Goal: Complete application form

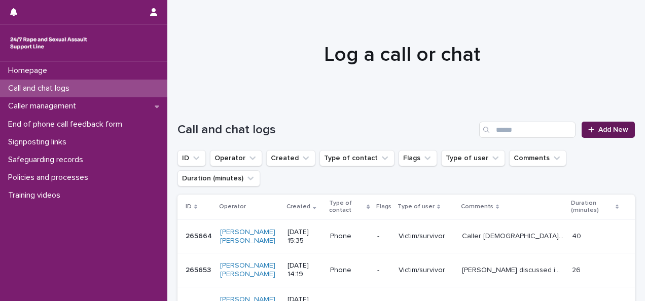
click at [607, 128] on span "Add New" at bounding box center [613, 129] width 30 height 7
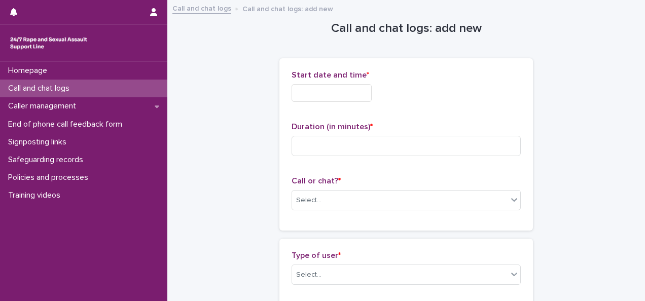
click at [330, 100] on input "text" at bounding box center [332, 93] width 80 height 18
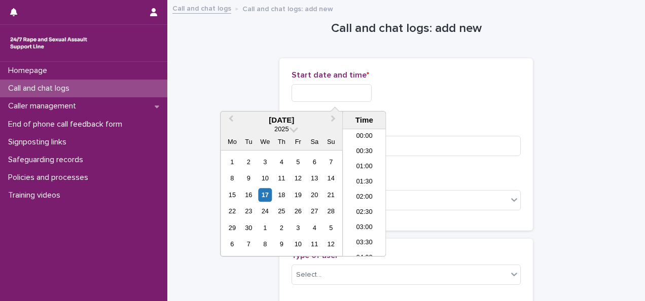
scroll to position [340, 0]
click at [270, 194] on div "17" at bounding box center [265, 195] width 14 height 14
click at [363, 189] on li "13:00" at bounding box center [364, 192] width 43 height 15
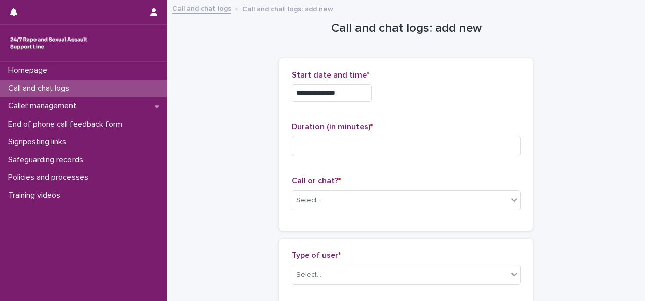
click at [348, 93] on input "**********" at bounding box center [332, 93] width 80 height 18
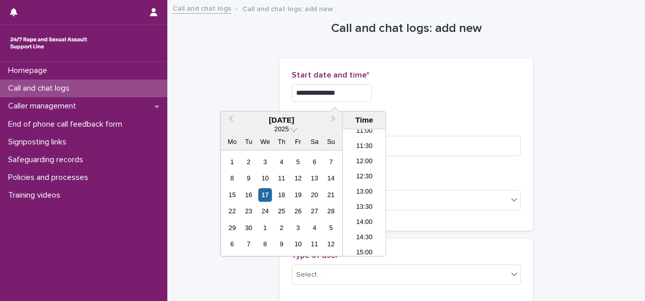
type input "**********"
click at [438, 95] on div "**********" at bounding box center [406, 93] width 229 height 18
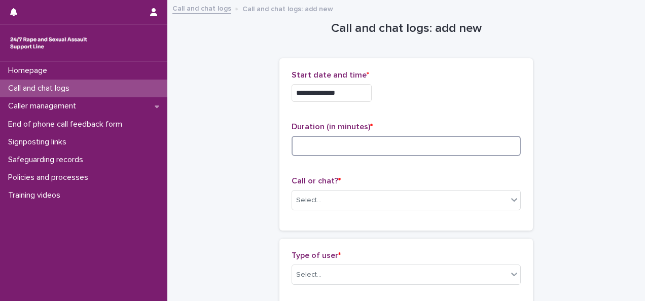
click at [369, 136] on input at bounding box center [406, 146] width 229 height 20
type input "*"
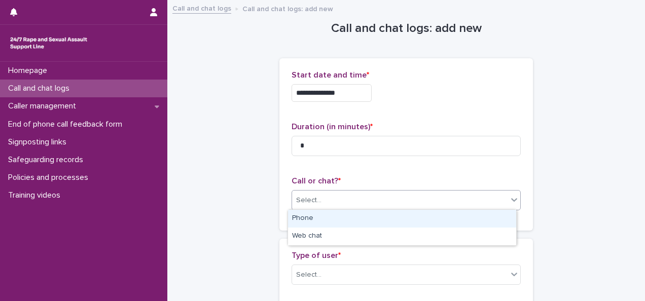
click at [360, 196] on div "Select..." at bounding box center [399, 200] width 215 height 17
click at [306, 219] on div "Phone" at bounding box center [402, 219] width 228 height 18
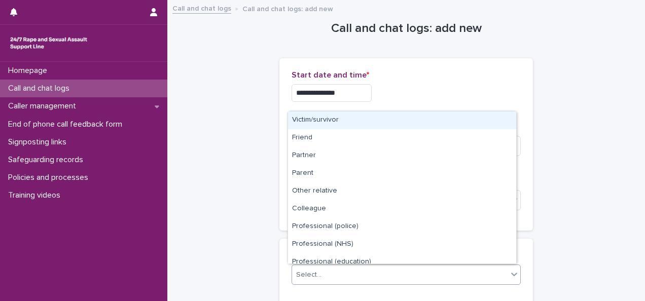
click at [315, 275] on div "Select..." at bounding box center [308, 275] width 25 height 11
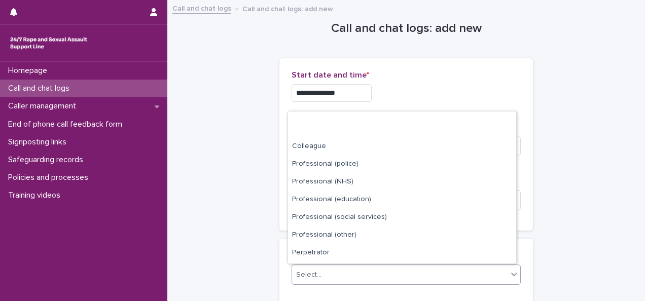
scroll to position [107, 0]
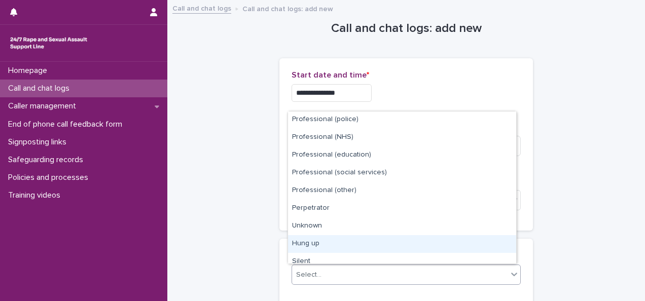
click at [342, 247] on div "Hung up" at bounding box center [402, 244] width 228 height 18
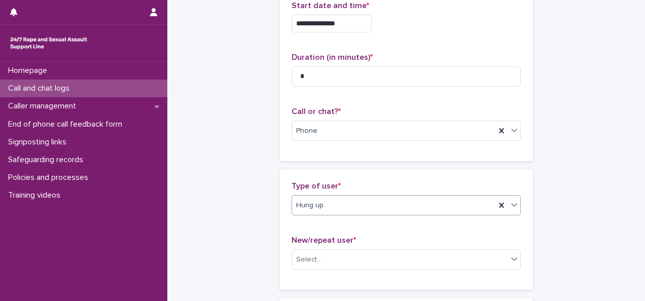
scroll to position [124, 0]
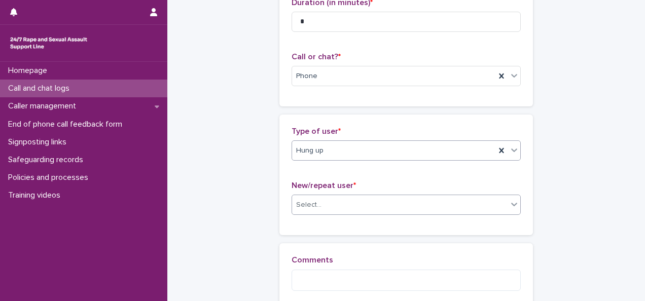
click at [360, 209] on div "Select..." at bounding box center [399, 205] width 215 height 17
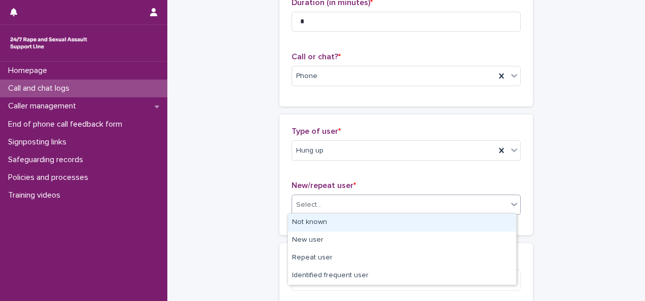
click at [309, 218] on div "Not known" at bounding box center [402, 223] width 228 height 18
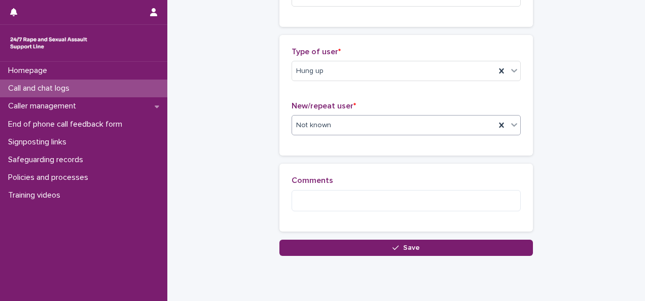
scroll to position [231, 0]
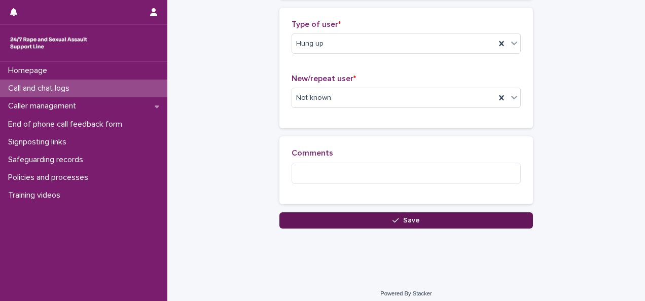
click at [416, 220] on button "Save" at bounding box center [406, 220] width 254 height 16
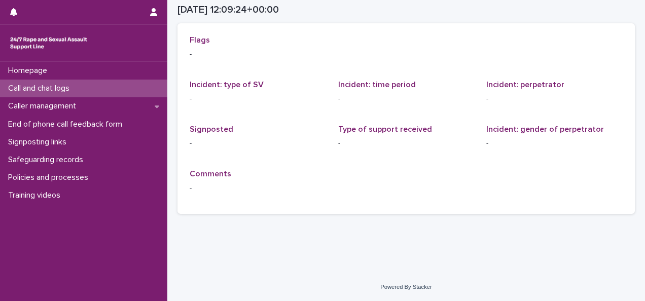
scroll to position [14, 0]
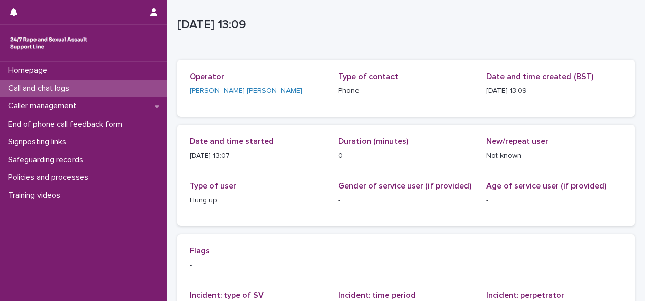
click at [59, 84] on p "Call and chat logs" at bounding box center [41, 89] width 74 height 10
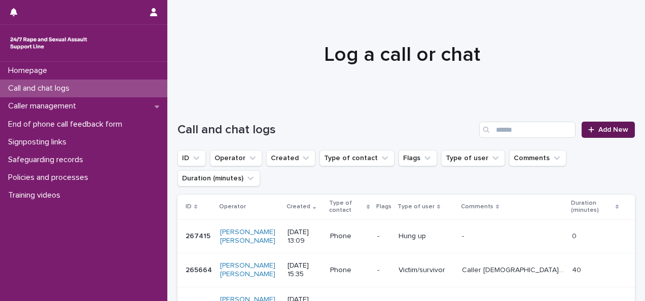
click at [605, 129] on span "Add New" at bounding box center [613, 129] width 30 height 7
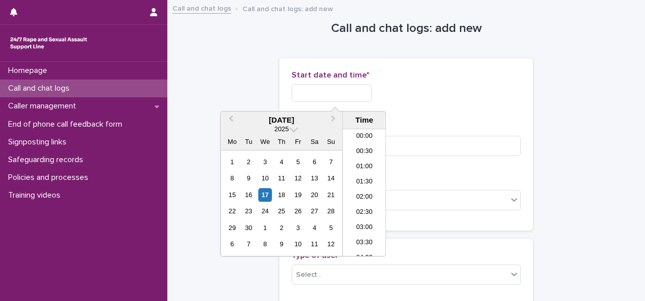
click at [292, 88] on input "text" at bounding box center [332, 93] width 80 height 18
click at [268, 193] on div "17" at bounding box center [265, 195] width 14 height 14
click at [361, 189] on li "13:00" at bounding box center [364, 192] width 43 height 15
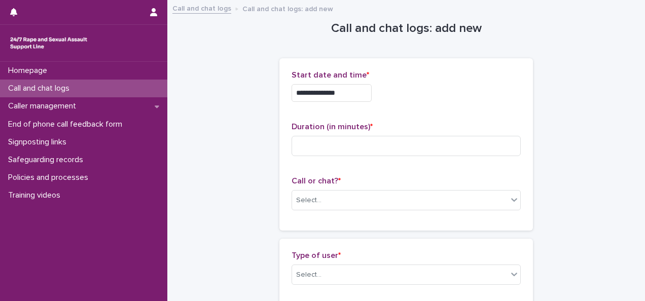
click at [349, 98] on input "**********" at bounding box center [332, 93] width 80 height 18
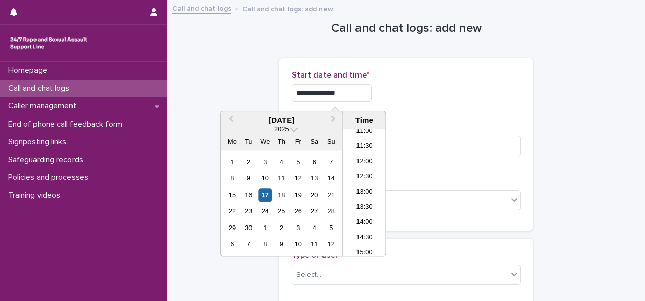
type input "**********"
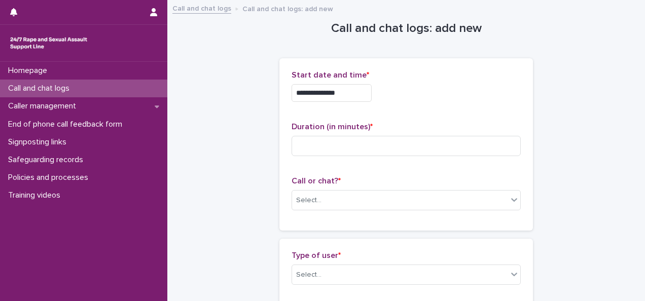
click at [415, 92] on div "**********" at bounding box center [406, 93] width 229 height 18
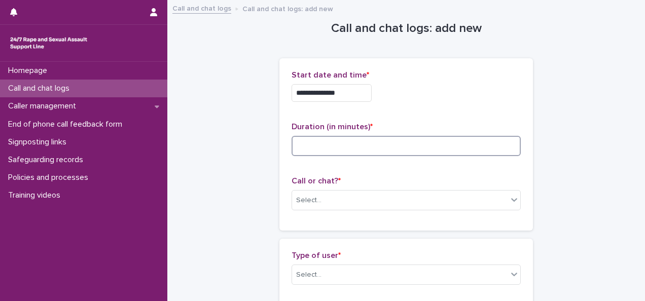
click at [316, 149] on input at bounding box center [406, 146] width 229 height 20
type input "*"
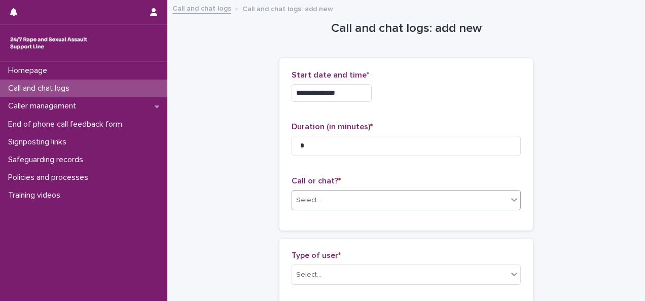
click at [318, 198] on div "Select..." at bounding box center [399, 200] width 215 height 17
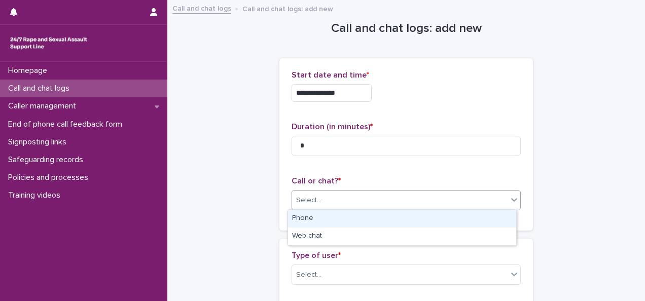
click at [304, 220] on div "Phone" at bounding box center [402, 219] width 228 height 18
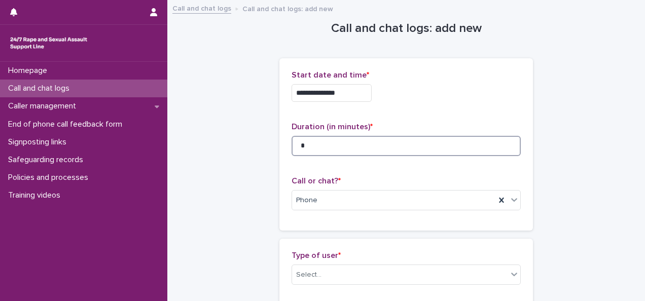
click at [307, 149] on input "*" at bounding box center [406, 146] width 229 height 20
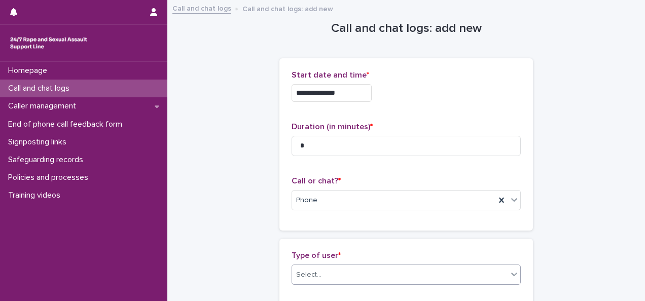
click at [340, 267] on div "Select..." at bounding box center [399, 275] width 215 height 17
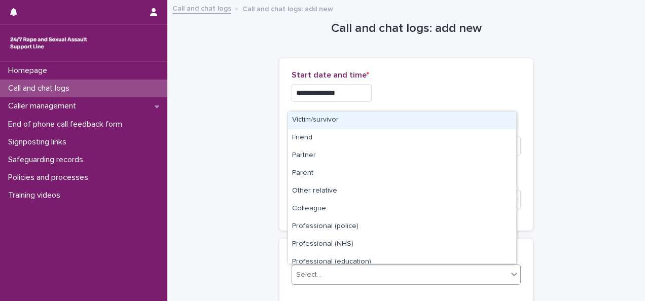
click at [329, 119] on div "Victim/survivor" at bounding box center [402, 121] width 228 height 18
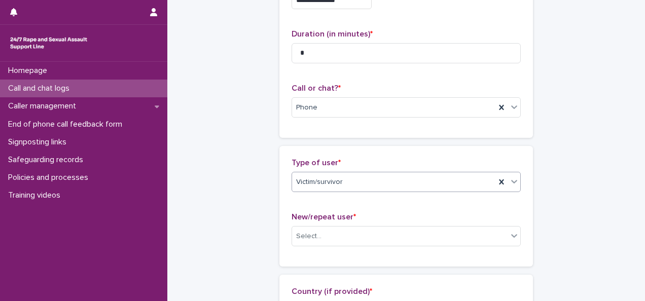
scroll to position [157, 0]
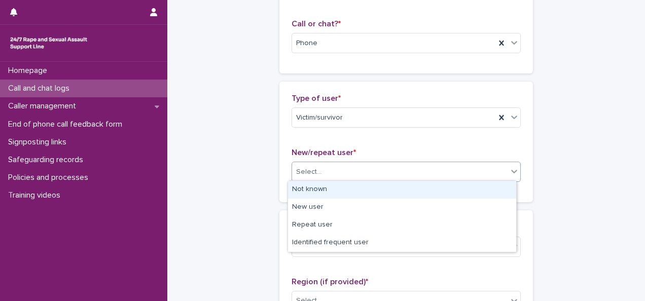
click at [413, 170] on div "Select..." at bounding box center [399, 172] width 215 height 17
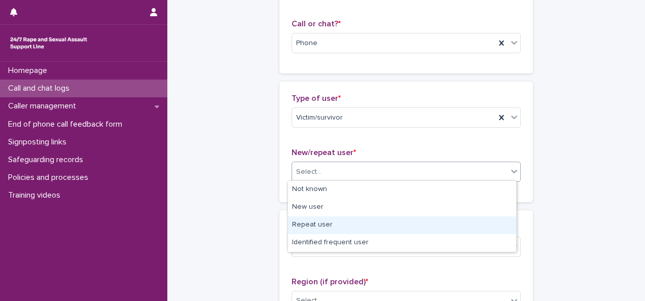
click at [301, 228] on div "Repeat user" at bounding box center [402, 226] width 228 height 18
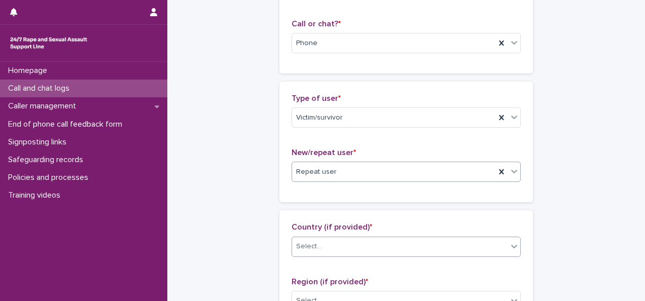
click at [394, 246] on div "Select..." at bounding box center [399, 246] width 215 height 17
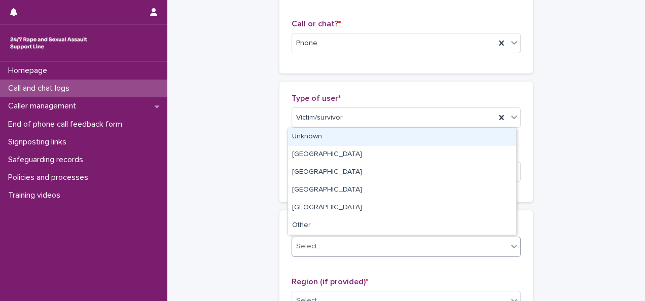
click at [331, 135] on div "Unknown" at bounding box center [402, 137] width 228 height 18
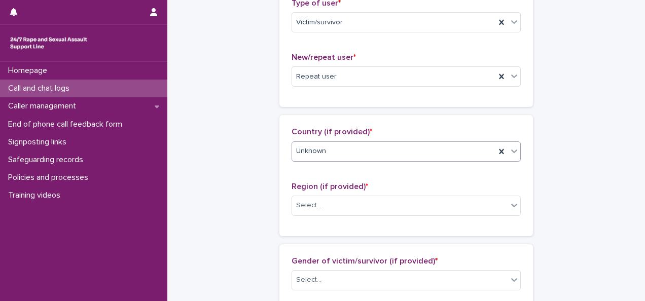
scroll to position [256, 0]
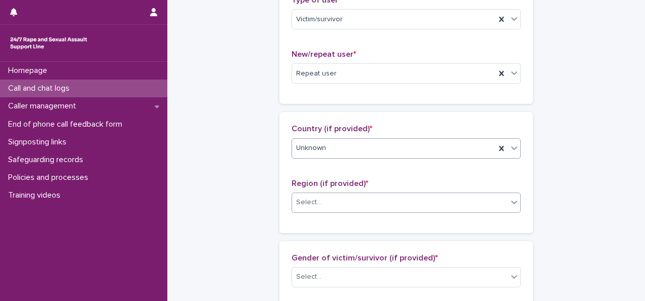
click at [311, 207] on div "Select..." at bounding box center [399, 202] width 215 height 17
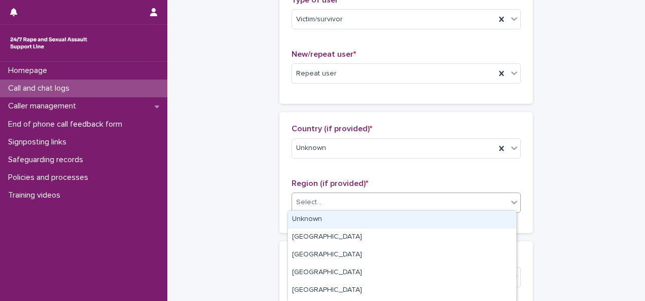
click at [559, 96] on div "**********" at bounding box center [405, 293] width 457 height 1097
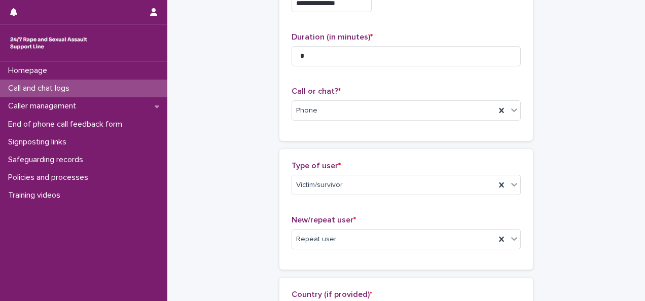
scroll to position [74, 0]
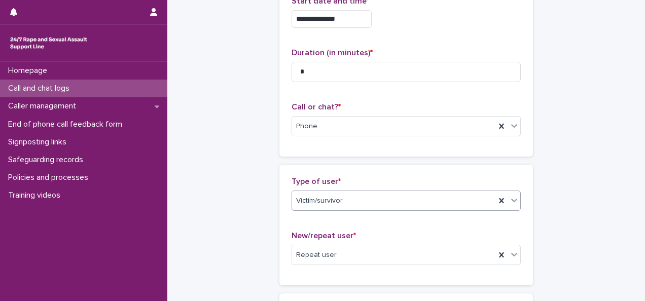
click at [511, 200] on icon at bounding box center [514, 201] width 6 height 4
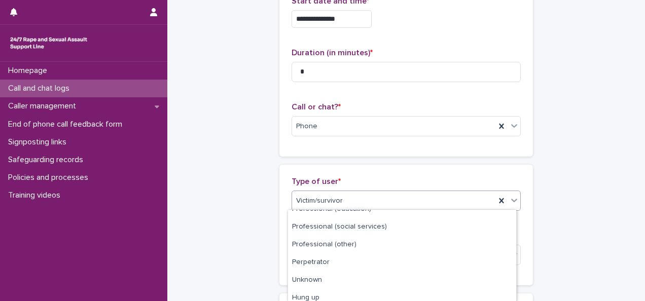
scroll to position [174, 0]
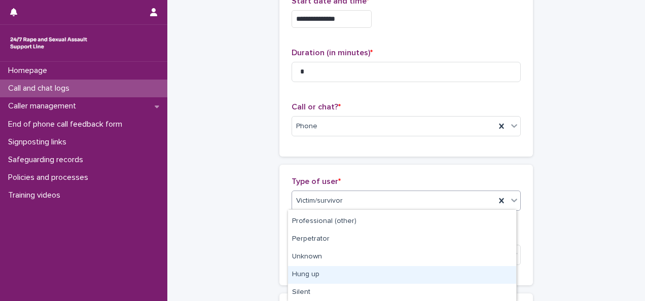
click at [309, 274] on div "Hung up" at bounding box center [402, 275] width 228 height 18
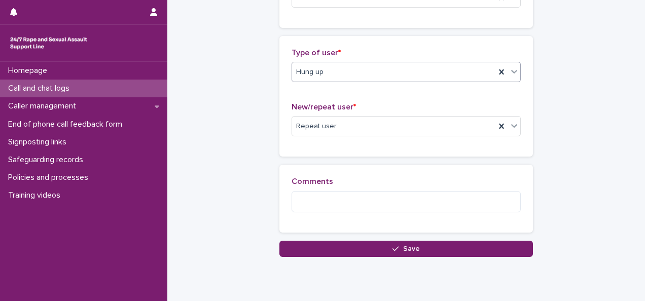
scroll to position [0, 0]
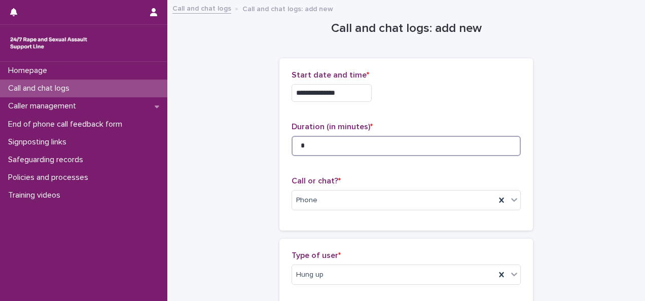
click at [306, 145] on input "*" at bounding box center [406, 146] width 229 height 20
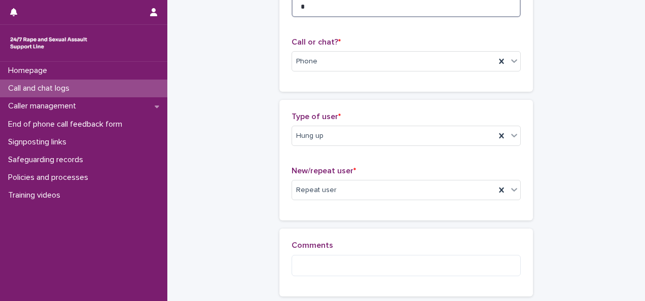
scroll to position [162, 0]
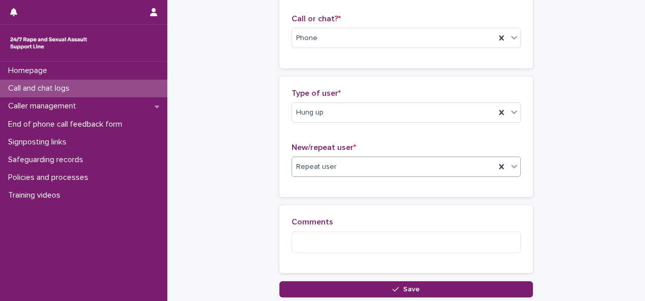
type input "*"
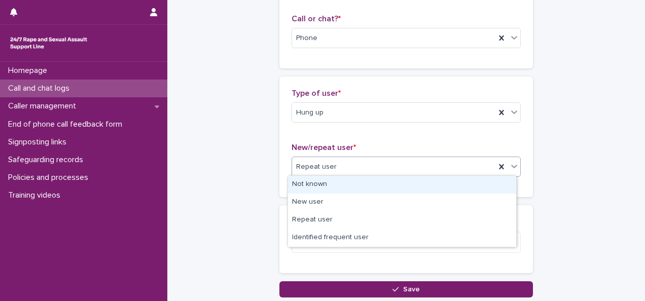
click at [509, 167] on icon at bounding box center [514, 166] width 10 height 10
click at [434, 180] on div "Not known" at bounding box center [402, 185] width 228 height 18
click at [514, 169] on icon at bounding box center [514, 166] width 10 height 10
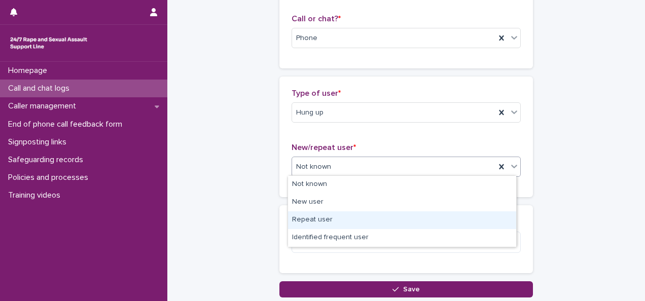
click at [424, 223] on div "Repeat user" at bounding box center [402, 220] width 228 height 18
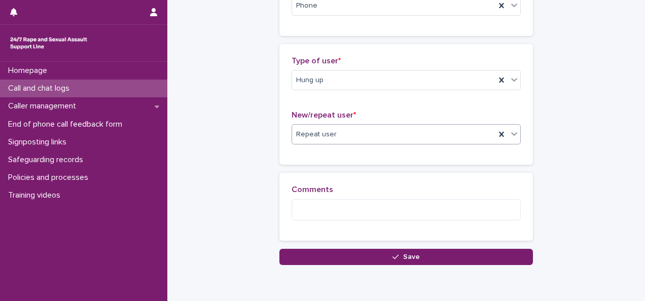
scroll to position [203, 0]
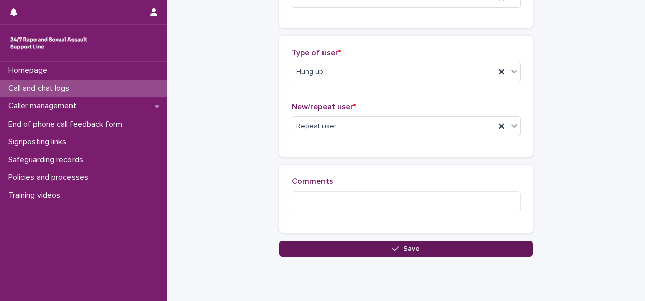
click at [400, 242] on button "Save" at bounding box center [406, 249] width 254 height 16
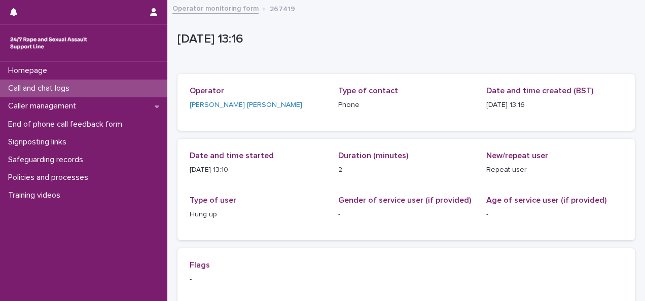
click at [34, 90] on p "Call and chat logs" at bounding box center [41, 89] width 74 height 10
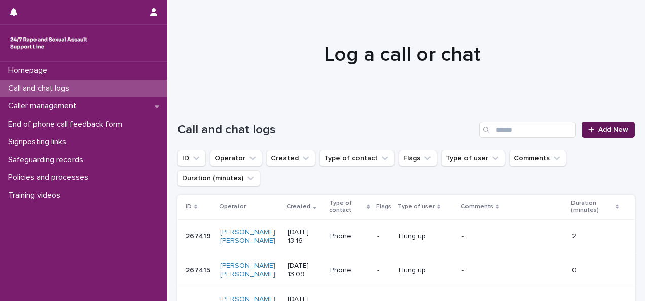
click at [602, 132] on span "Add New" at bounding box center [613, 129] width 30 height 7
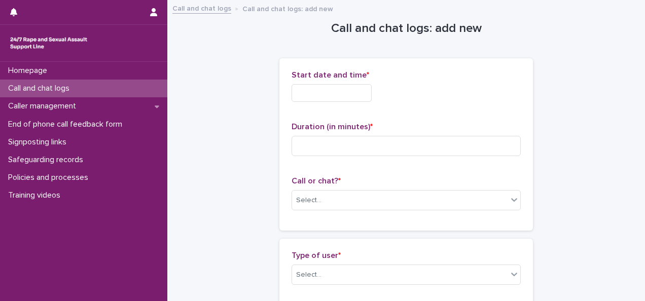
click at [302, 96] on input "text" at bounding box center [332, 93] width 80 height 18
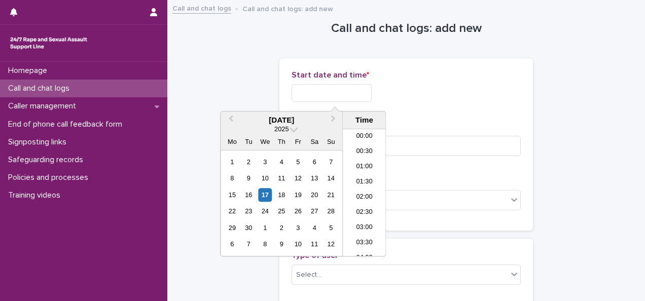
scroll to position [355, 0]
click at [264, 193] on div "17" at bounding box center [265, 195] width 14 height 14
click at [364, 173] on li "13:00" at bounding box center [364, 177] width 43 height 15
click at [360, 95] on input "**********" at bounding box center [332, 93] width 80 height 18
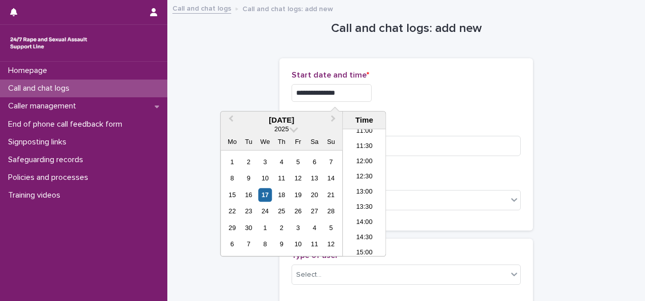
type input "**********"
click at [444, 86] on div "**********" at bounding box center [406, 93] width 229 height 18
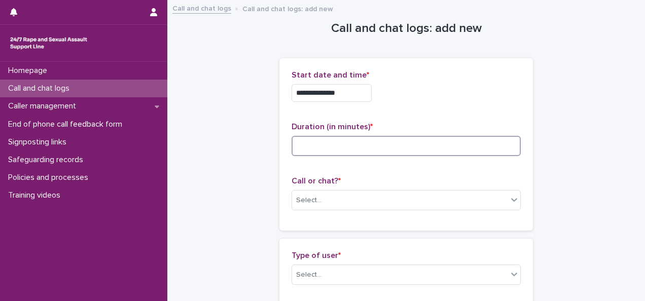
click at [347, 151] on input at bounding box center [406, 146] width 229 height 20
type input "**"
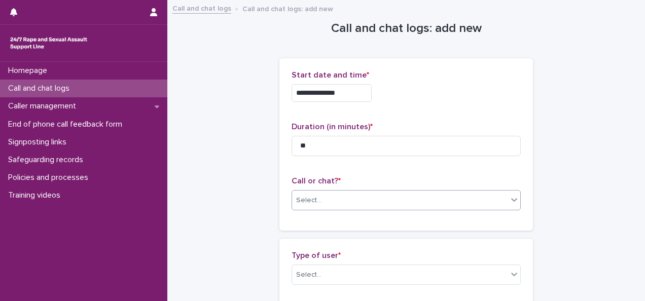
click at [330, 193] on div "Select..." at bounding box center [399, 200] width 215 height 17
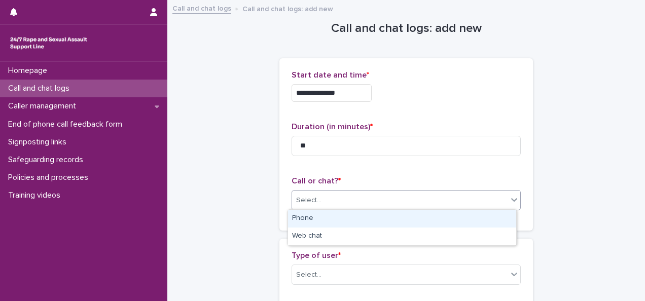
click at [303, 219] on div "Phone" at bounding box center [402, 219] width 228 height 18
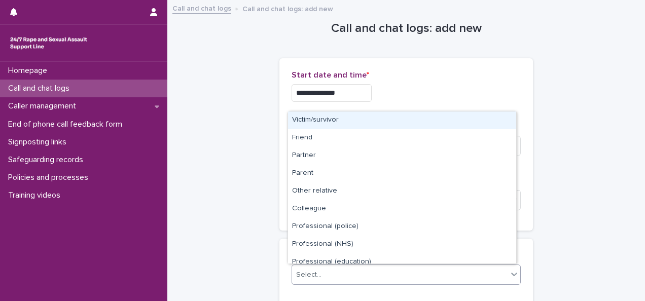
click at [316, 270] on div "Select..." at bounding box center [399, 275] width 215 height 17
click at [339, 123] on div "Victim/survivor" at bounding box center [402, 121] width 228 height 18
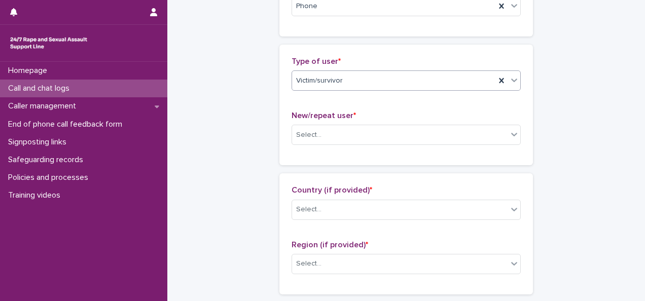
scroll to position [196, 0]
click at [368, 133] on div "Select..." at bounding box center [399, 133] width 215 height 17
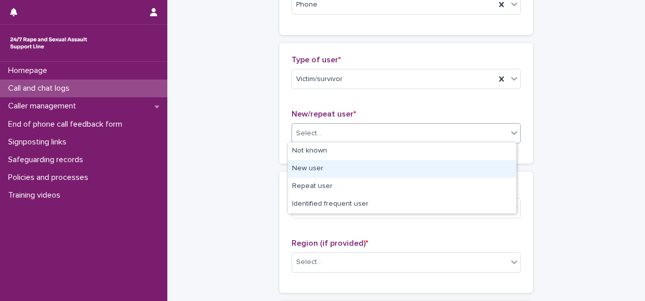
click at [306, 167] on div "New user" at bounding box center [402, 169] width 228 height 18
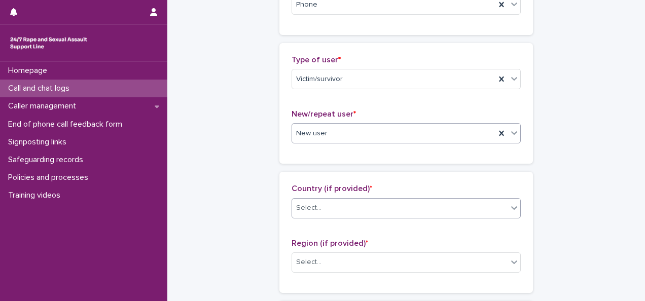
click at [312, 205] on div "Select..." at bounding box center [308, 208] width 25 height 11
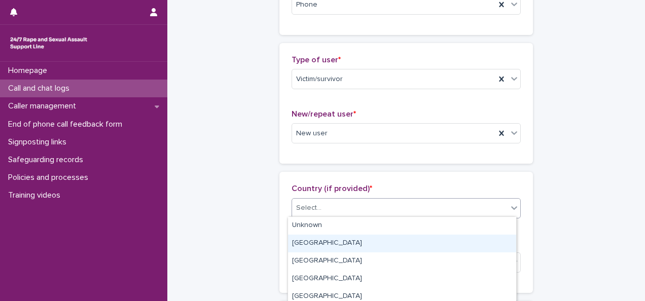
click at [296, 247] on div "[GEOGRAPHIC_DATA]" at bounding box center [402, 244] width 228 height 18
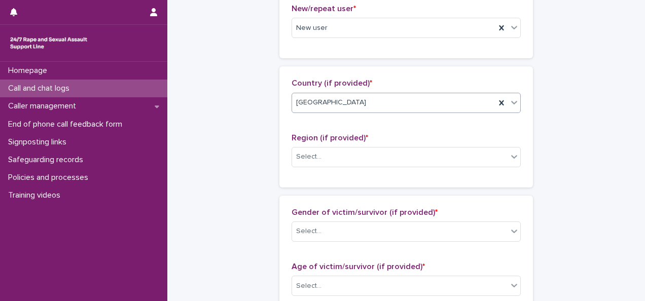
scroll to position [326, 0]
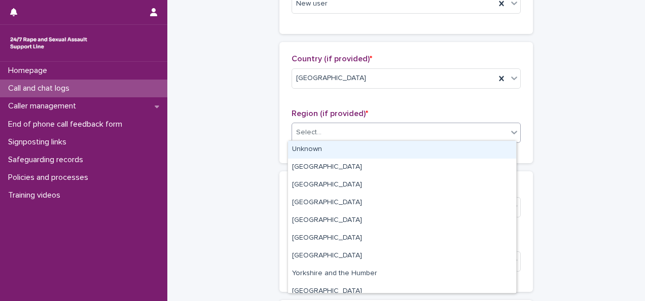
click at [489, 135] on div "Select..." at bounding box center [399, 132] width 215 height 17
click at [379, 153] on div "Unknown" at bounding box center [402, 150] width 228 height 18
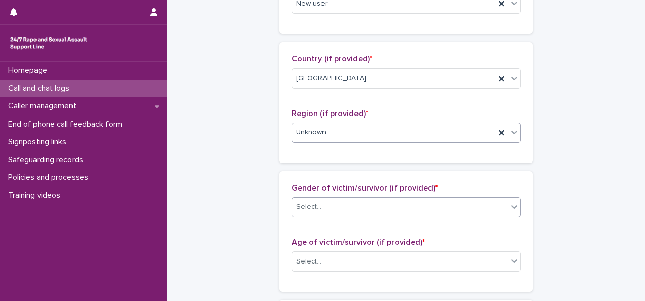
click at [339, 211] on div "Select..." at bounding box center [399, 207] width 215 height 17
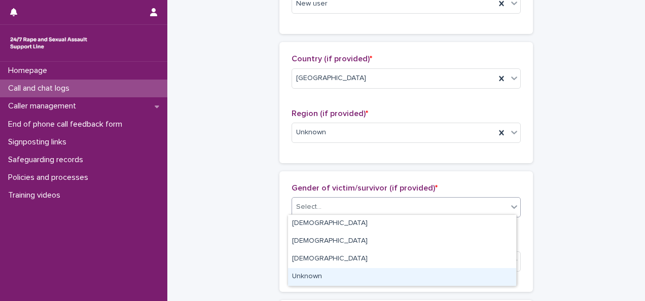
click at [302, 277] on div "Unknown" at bounding box center [402, 277] width 228 height 18
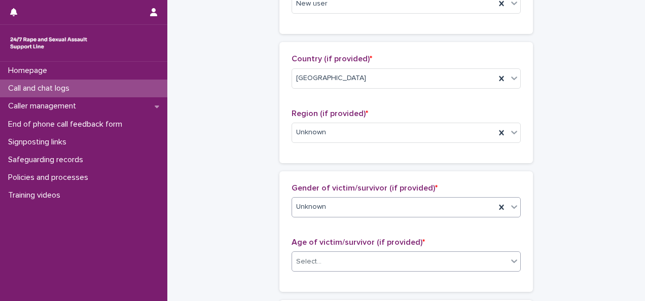
click at [322, 260] on input "text" at bounding box center [322, 262] width 1 height 9
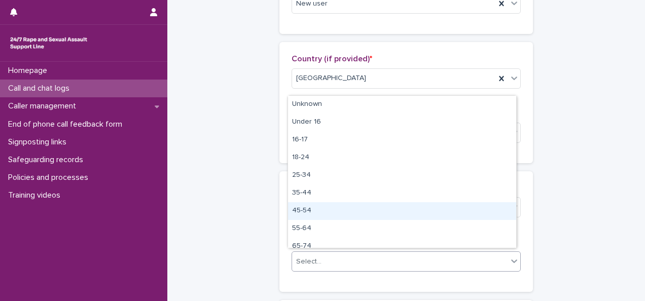
click at [308, 208] on div "45-54" at bounding box center [402, 211] width 228 height 18
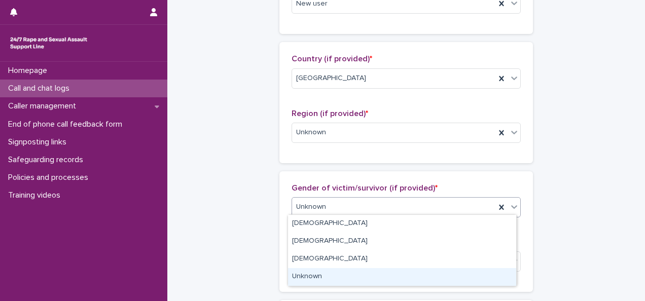
click at [316, 273] on div "Unknown" at bounding box center [402, 277] width 228 height 18
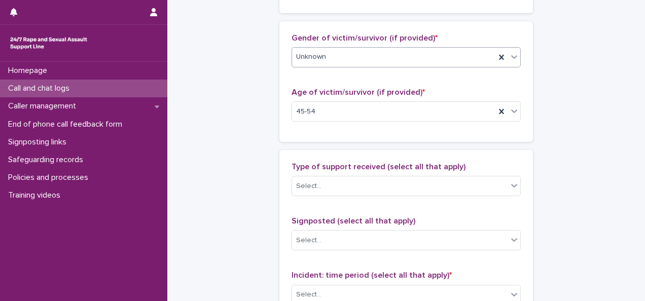
scroll to position [477, 0]
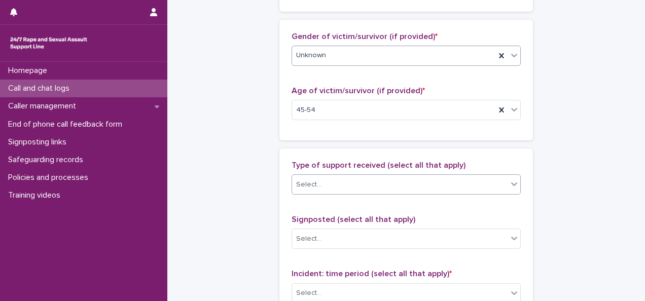
click at [455, 190] on div "Select..." at bounding box center [399, 184] width 215 height 17
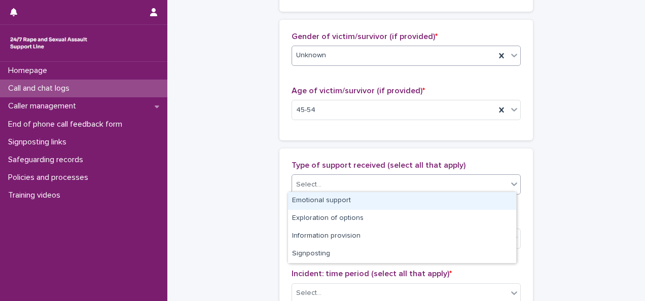
click at [346, 200] on div "Emotional support" at bounding box center [402, 201] width 228 height 18
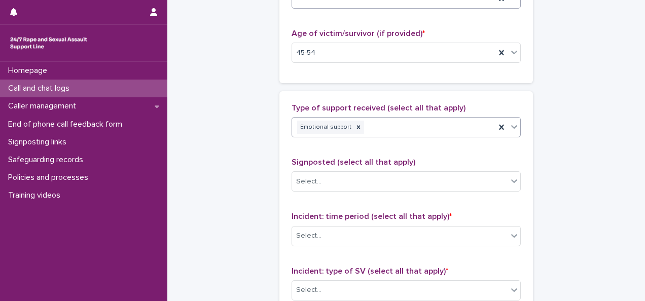
scroll to position [588, 0]
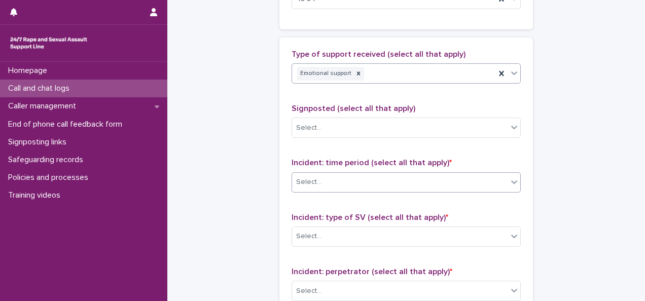
click at [496, 174] on div "Select..." at bounding box center [399, 182] width 215 height 17
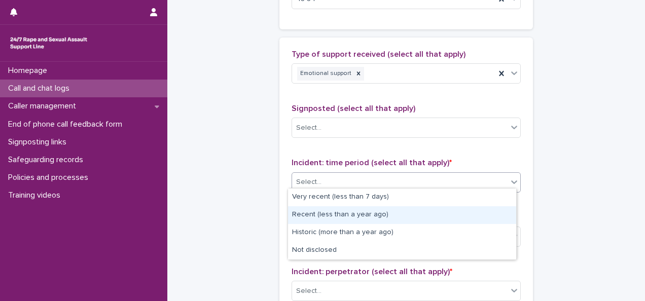
click at [371, 212] on div "Recent (less than a year ago)" at bounding box center [402, 215] width 228 height 18
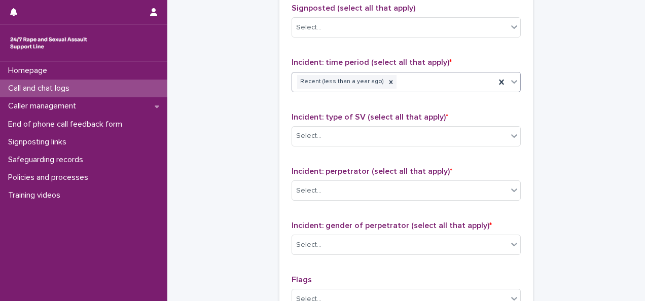
scroll to position [690, 0]
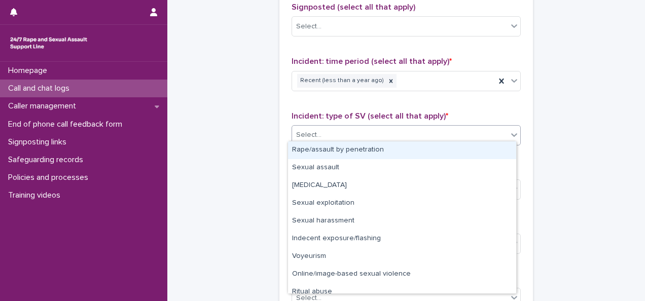
click at [422, 139] on div "Select..." at bounding box center [406, 135] width 229 height 20
click at [349, 149] on div "Rape/assault by penetration" at bounding box center [402, 150] width 228 height 18
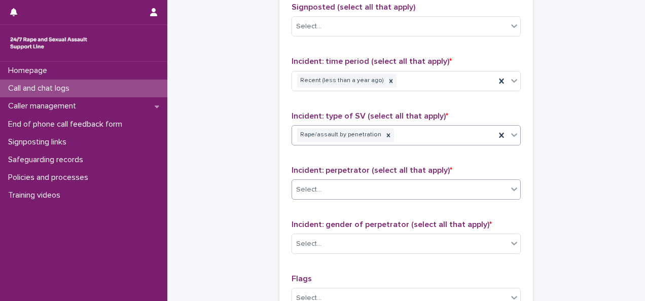
click at [324, 190] on div "Select..." at bounding box center [399, 190] width 215 height 17
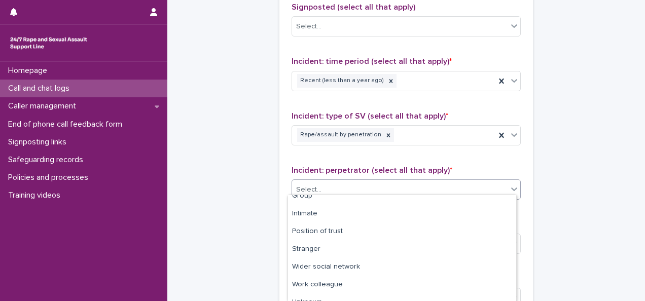
scroll to position [89, 0]
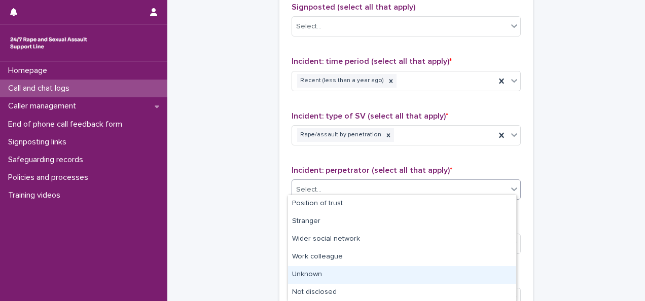
click at [312, 276] on div "Unknown" at bounding box center [402, 275] width 228 height 18
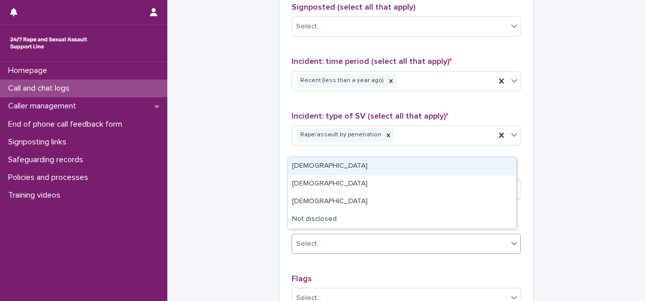
click at [328, 242] on div "Select..." at bounding box center [399, 244] width 215 height 17
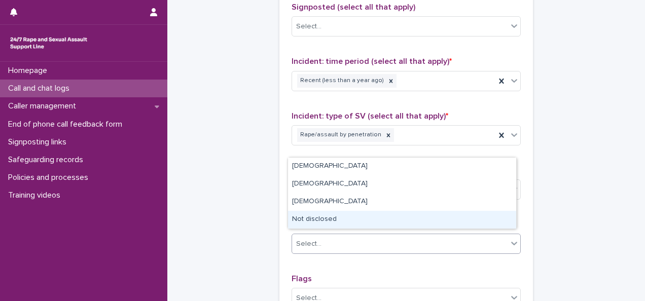
click at [316, 222] on div "Not disclosed" at bounding box center [402, 220] width 228 height 18
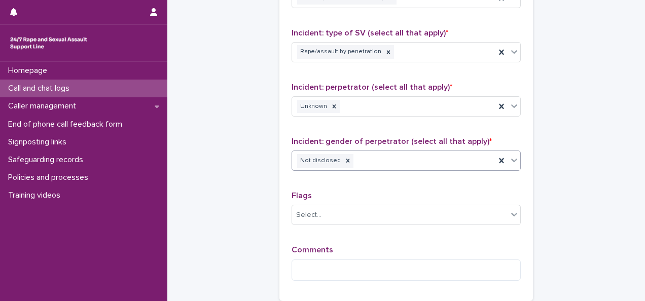
scroll to position [871, 0]
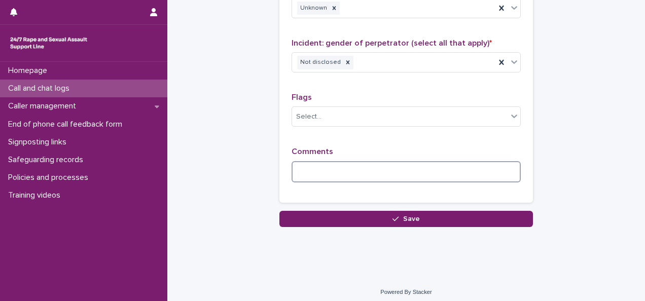
click at [328, 170] on textarea at bounding box center [406, 171] width 229 height 21
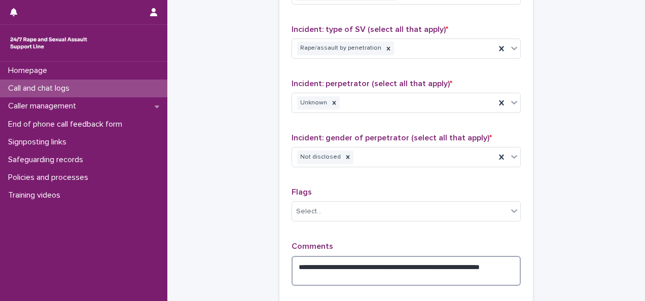
scroll to position [826, 0]
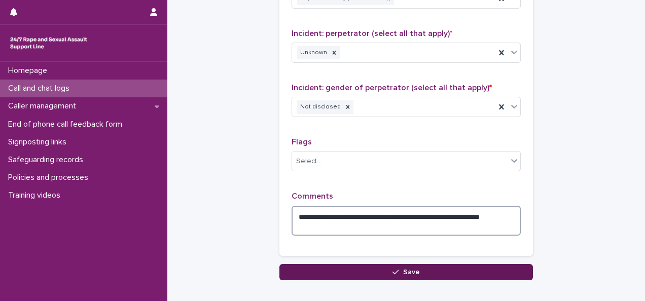
type textarea "**********"
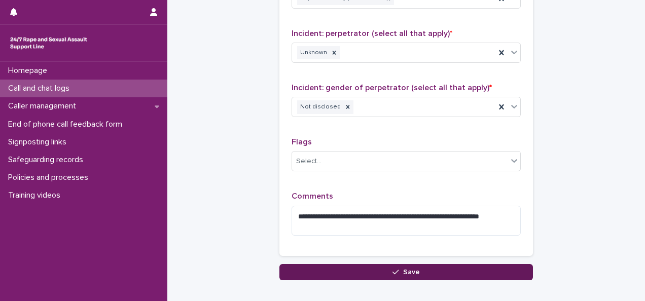
click at [421, 264] on button "Save" at bounding box center [406, 272] width 254 height 16
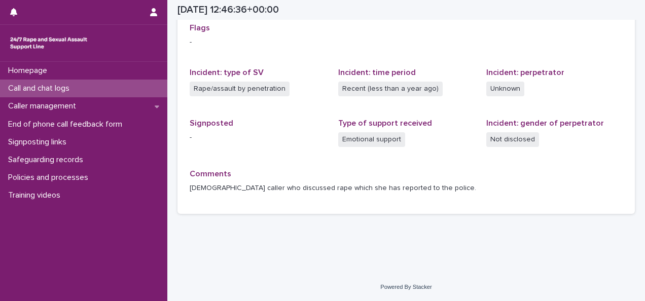
scroll to position [237, 0]
click at [48, 86] on p "Call and chat logs" at bounding box center [41, 89] width 74 height 10
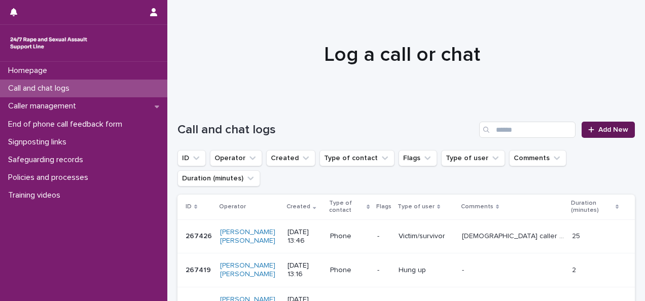
click at [606, 129] on span "Add New" at bounding box center [613, 129] width 30 height 7
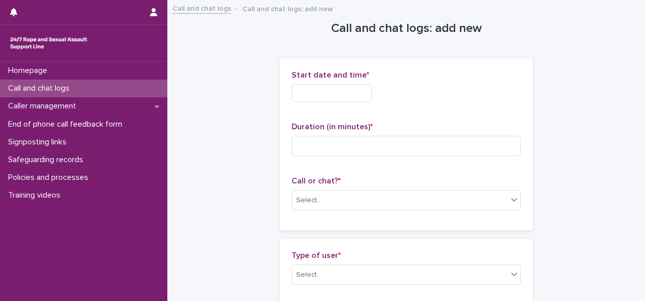
click at [353, 92] on input "text" at bounding box center [332, 93] width 80 height 18
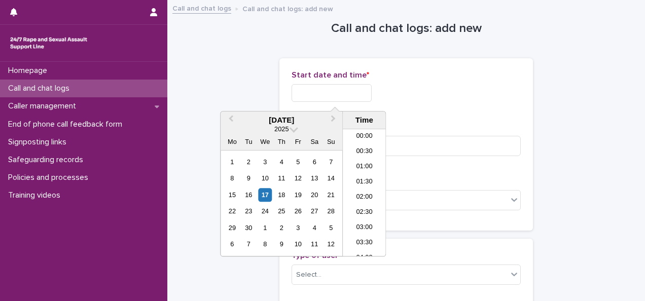
scroll to position [370, 0]
click at [263, 197] on div "17" at bounding box center [265, 195] width 14 height 14
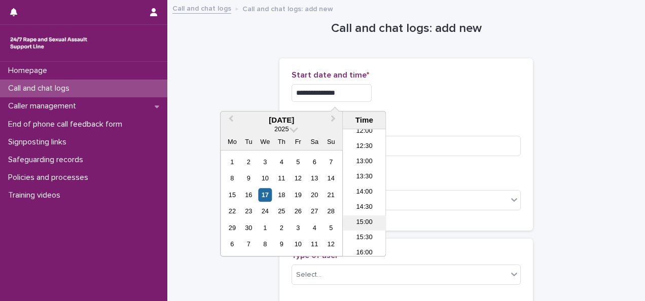
click at [368, 221] on li "15:00" at bounding box center [364, 222] width 43 height 15
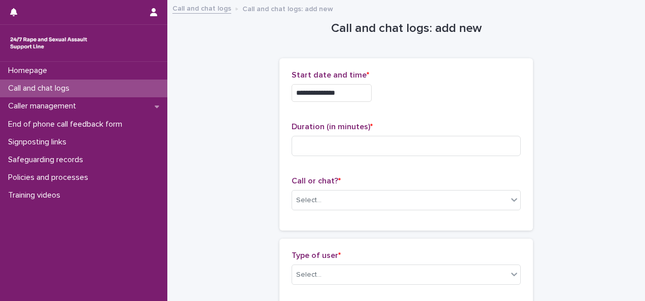
click at [354, 94] on input "**********" at bounding box center [332, 93] width 80 height 18
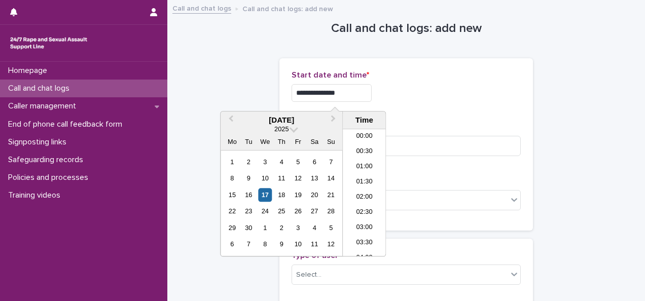
scroll to position [401, 0]
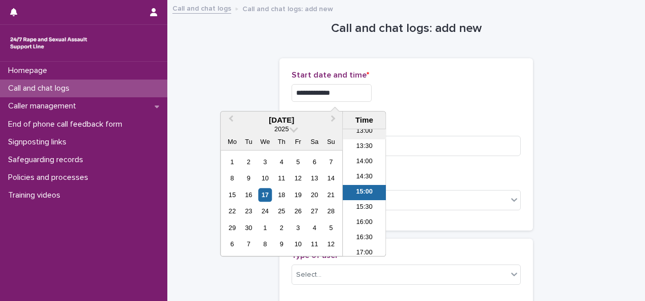
click at [360, 133] on li "13:00" at bounding box center [364, 131] width 43 height 15
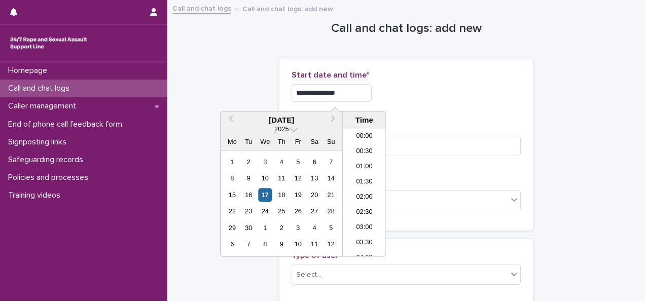
click at [353, 93] on input "**********" at bounding box center [332, 93] width 80 height 18
type input "**********"
click at [452, 77] on p "Start date and time *" at bounding box center [406, 75] width 229 height 10
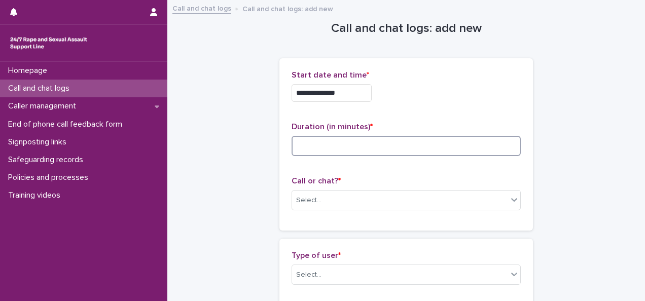
click at [359, 151] on input at bounding box center [406, 146] width 229 height 20
type input "**"
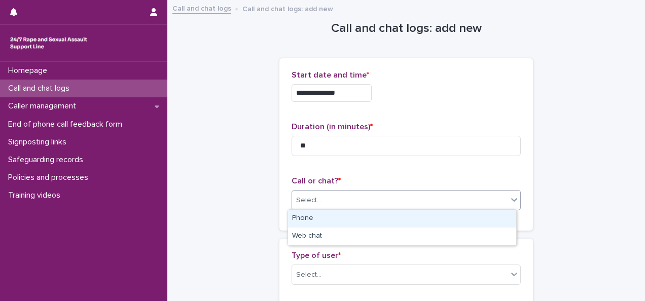
click at [324, 206] on div "Select..." at bounding box center [399, 200] width 215 height 17
click at [311, 220] on div "Phone" at bounding box center [402, 219] width 228 height 18
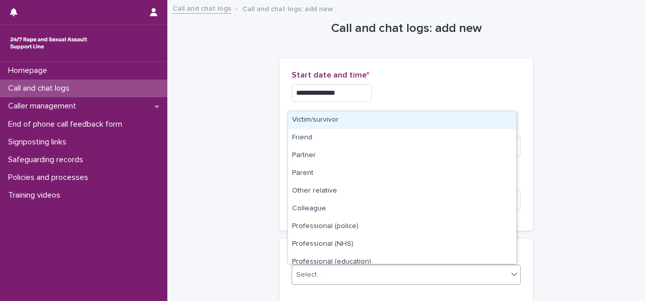
click at [320, 268] on div "Select..." at bounding box center [399, 275] width 215 height 17
click at [310, 117] on div "Victim/survivor" at bounding box center [402, 121] width 228 height 18
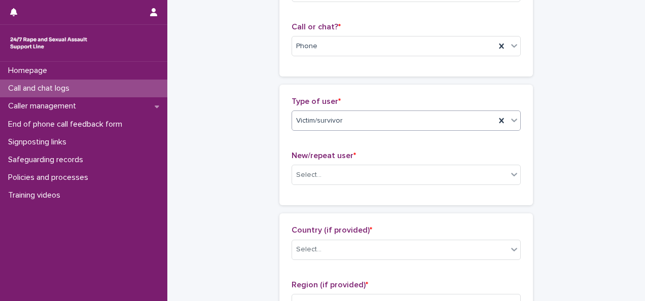
scroll to position [156, 0]
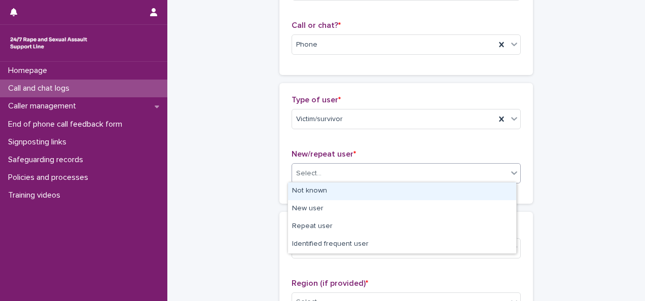
click at [319, 170] on div "Select..." at bounding box center [399, 173] width 215 height 17
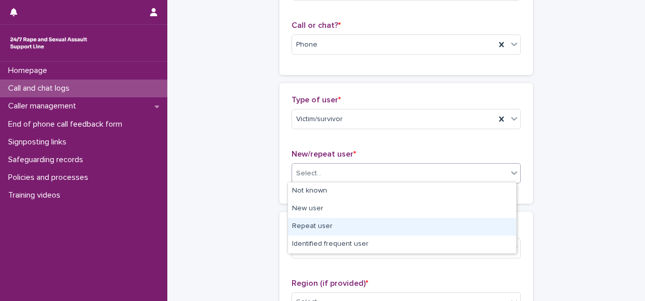
click at [303, 227] on div "Repeat user" at bounding box center [402, 227] width 228 height 18
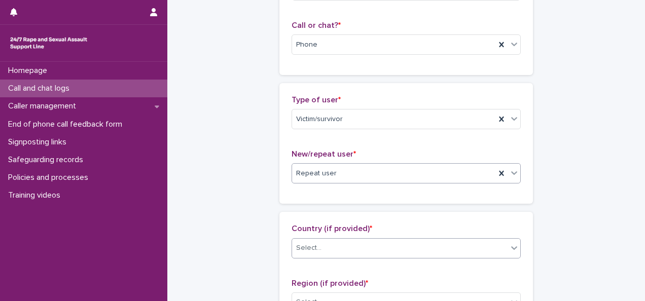
click at [315, 246] on div "Select..." at bounding box center [308, 248] width 25 height 11
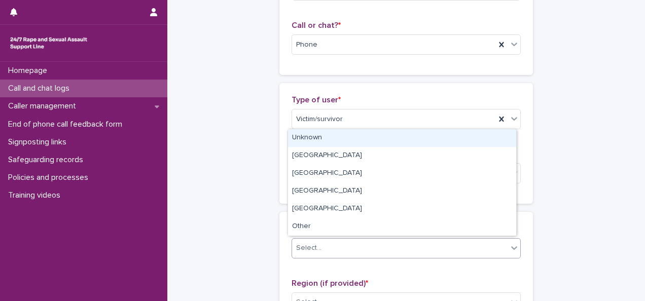
click at [317, 141] on div "Unknown" at bounding box center [402, 138] width 228 height 18
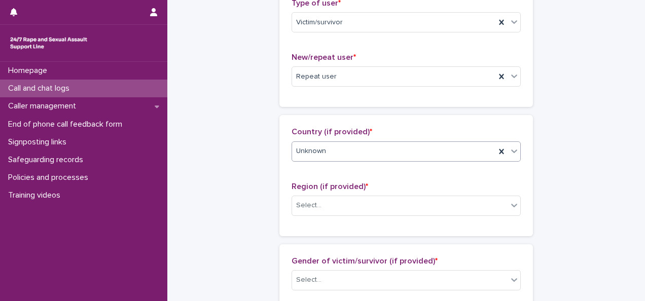
scroll to position [256, 0]
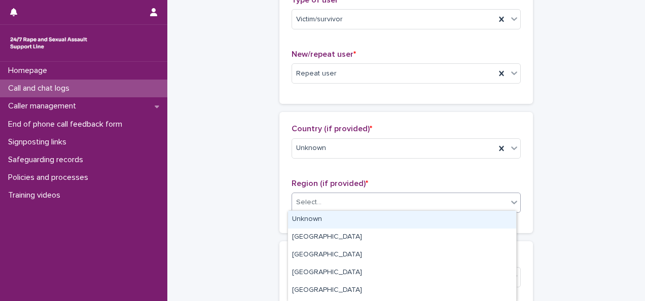
click at [301, 202] on div "Select..." at bounding box center [308, 202] width 25 height 11
click at [304, 224] on div "Unknown" at bounding box center [402, 220] width 228 height 18
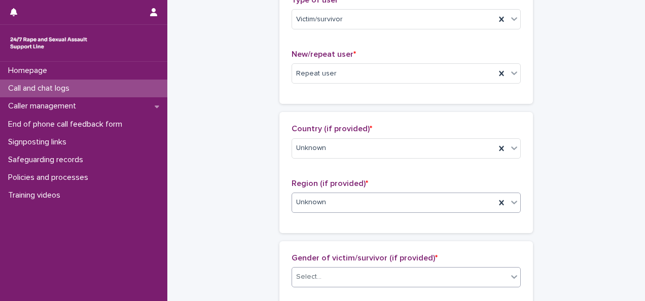
click at [302, 276] on div "Select..." at bounding box center [308, 277] width 25 height 11
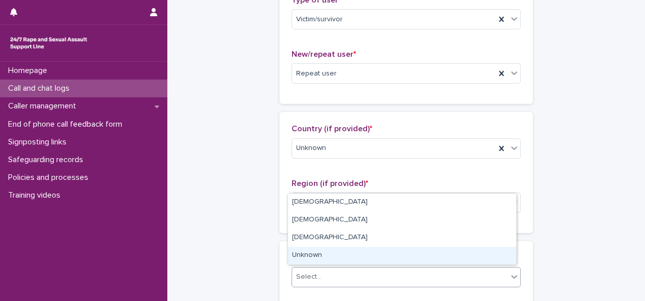
click at [308, 261] on div "Unknown" at bounding box center [402, 256] width 228 height 18
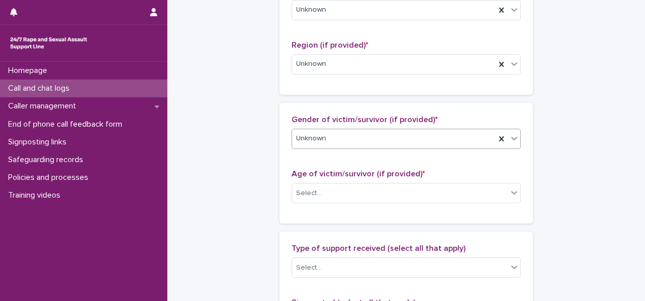
scroll to position [395, 0]
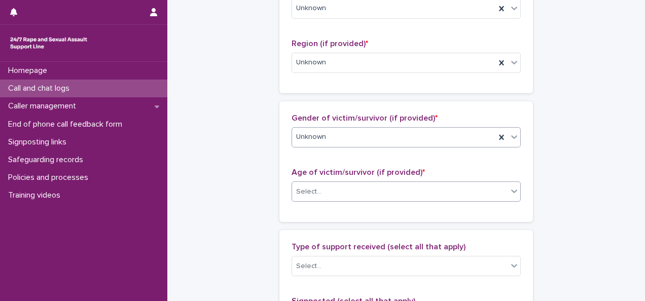
click at [322, 188] on input "text" at bounding box center [322, 192] width 1 height 9
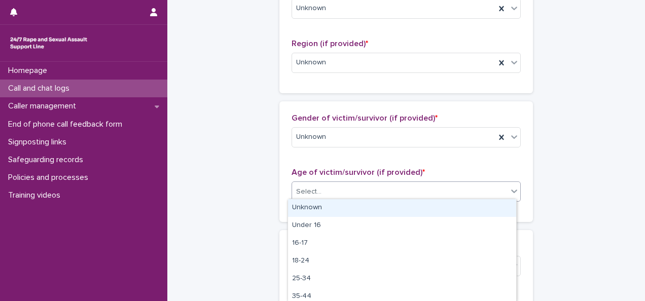
click at [303, 215] on div "Unknown" at bounding box center [402, 208] width 228 height 18
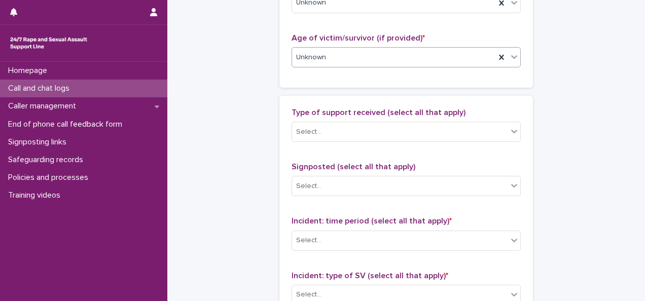
scroll to position [531, 0]
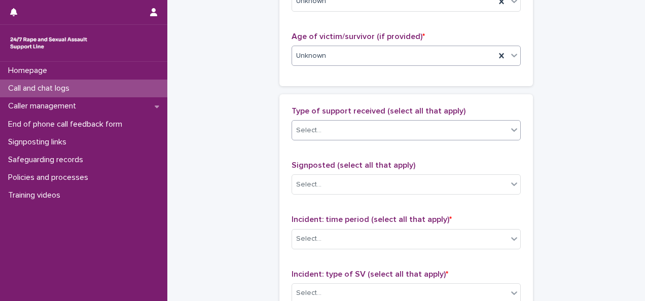
click at [426, 129] on div "Select..." at bounding box center [399, 130] width 215 height 17
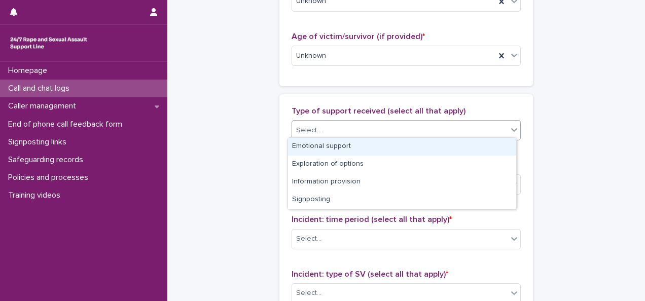
click at [335, 145] on div "Emotional support" at bounding box center [402, 147] width 228 height 18
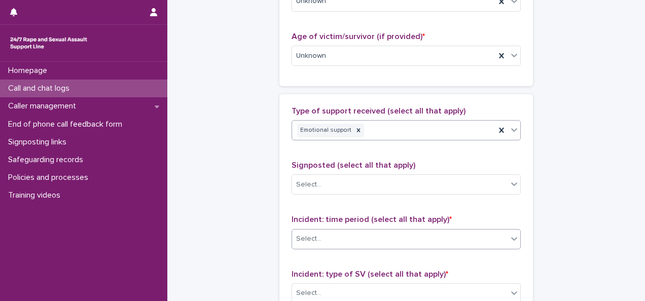
click at [313, 238] on div "Select..." at bounding box center [308, 239] width 25 height 11
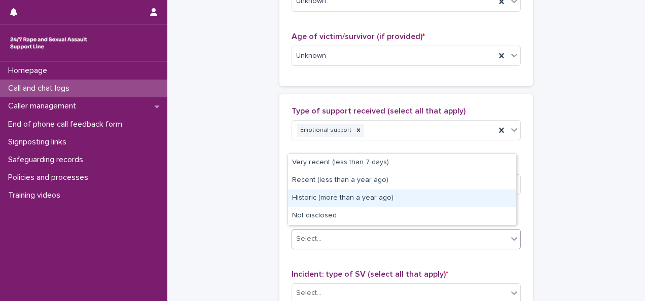
click at [311, 196] on div "Historic (more than a year ago)" at bounding box center [402, 199] width 228 height 18
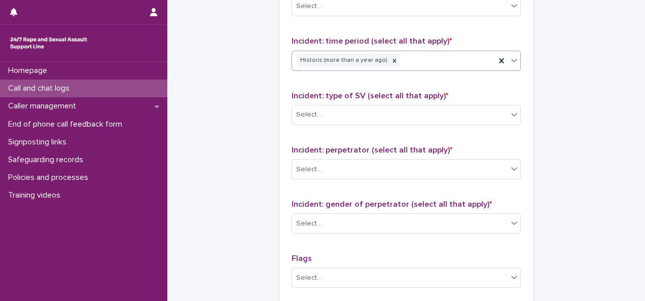
scroll to position [711, 0]
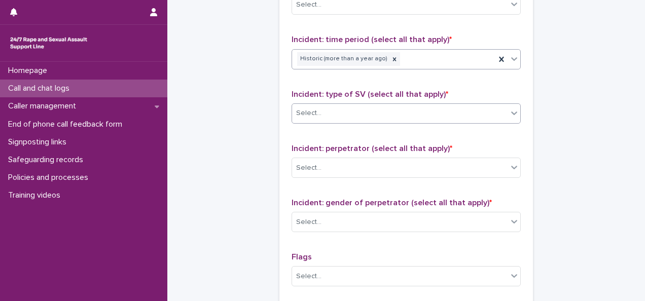
click at [382, 114] on div "Select..." at bounding box center [399, 113] width 215 height 17
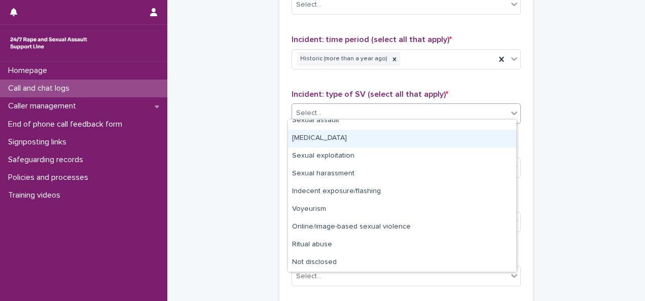
scroll to position [0, 0]
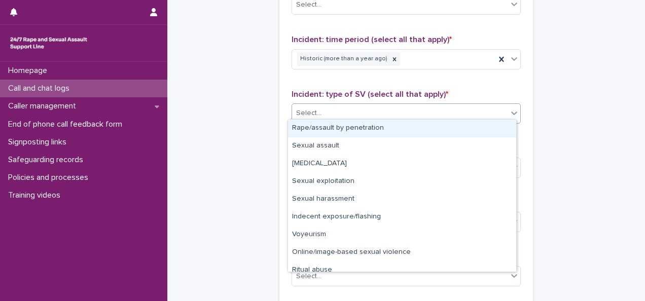
click at [334, 129] on div "Rape/assault by penetration" at bounding box center [402, 129] width 228 height 18
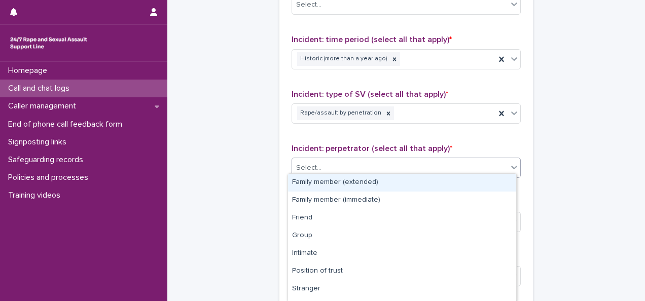
click at [324, 164] on div "Select..." at bounding box center [399, 168] width 215 height 17
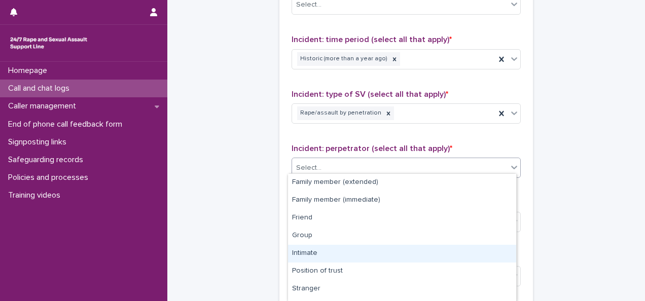
click at [317, 248] on div "Intimate" at bounding box center [402, 254] width 228 height 18
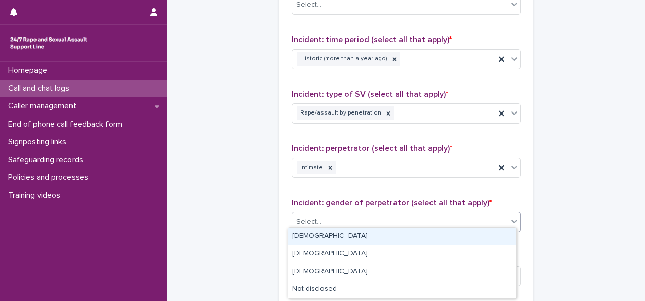
click at [321, 218] on div "Select..." at bounding box center [399, 222] width 215 height 17
click at [329, 166] on icon at bounding box center [331, 168] width 4 height 4
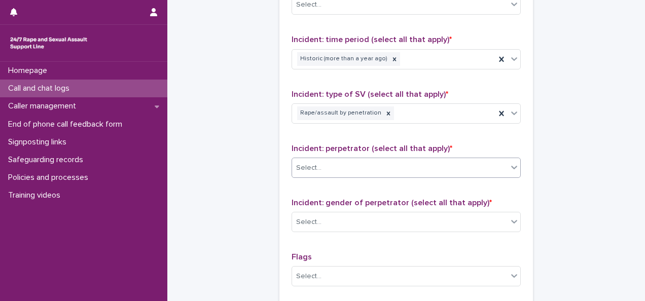
click at [512, 164] on icon at bounding box center [514, 167] width 10 height 10
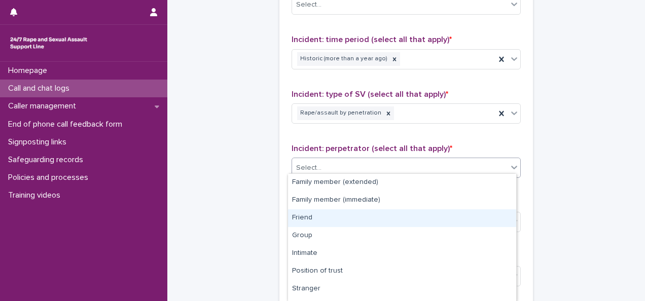
click at [325, 213] on div "Friend" at bounding box center [402, 218] width 228 height 18
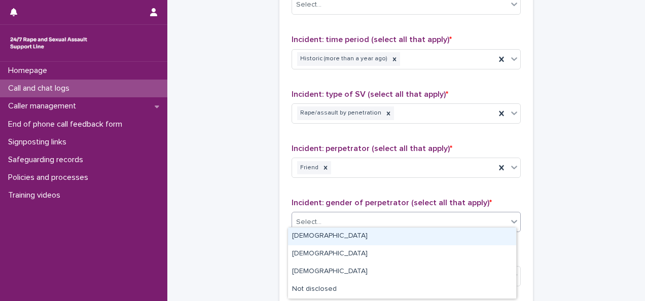
click at [324, 214] on div "Select..." at bounding box center [399, 222] width 215 height 17
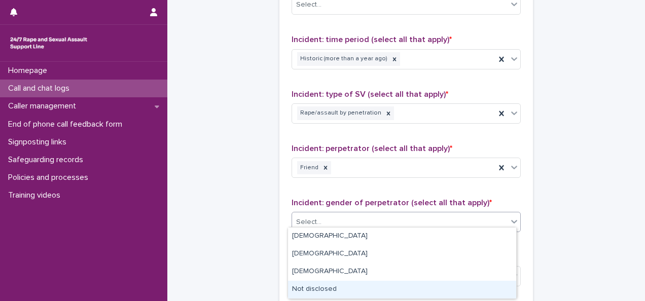
click at [370, 284] on div "Not disclosed" at bounding box center [402, 290] width 228 height 18
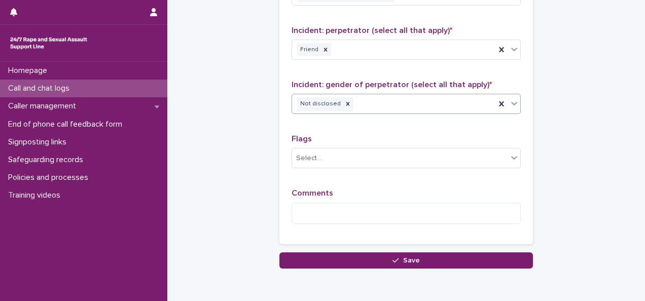
scroll to position [834, 0]
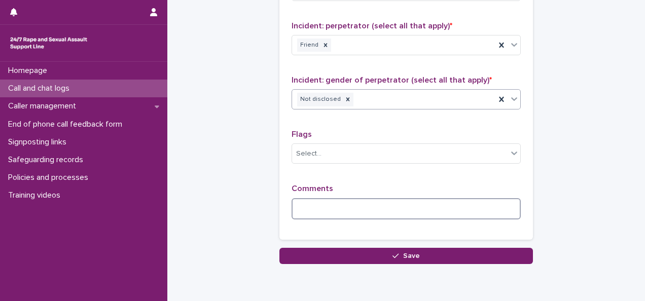
click at [350, 206] on textarea at bounding box center [406, 208] width 229 height 21
click at [371, 204] on textarea "**********" at bounding box center [406, 208] width 229 height 21
click at [410, 205] on textarea "**********" at bounding box center [406, 208] width 229 height 21
click at [482, 199] on textarea "**********" at bounding box center [406, 208] width 229 height 21
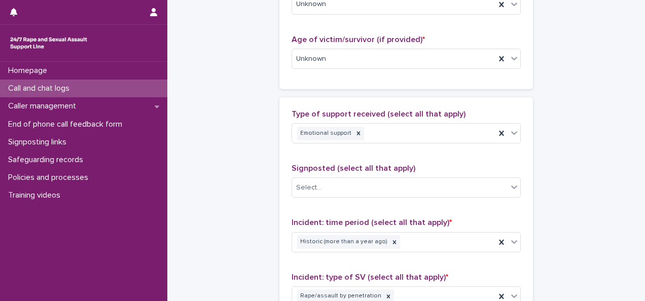
scroll to position [871, 0]
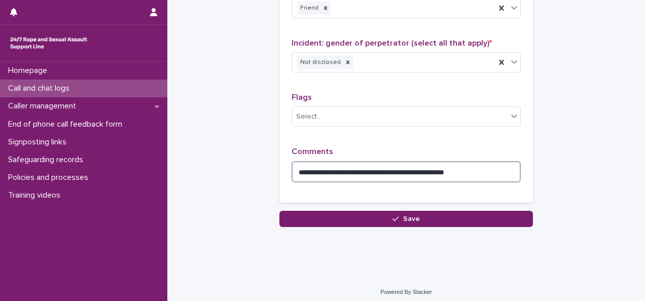
click at [372, 164] on textarea "**********" at bounding box center [406, 171] width 229 height 21
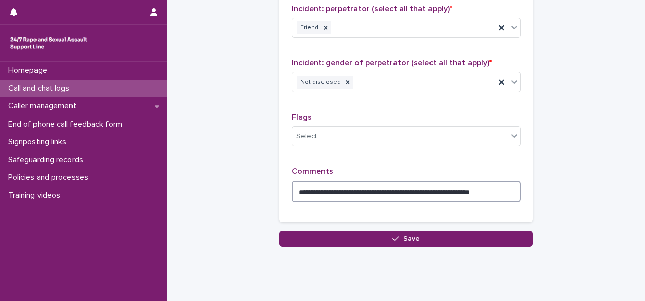
click at [505, 187] on textarea "**********" at bounding box center [406, 191] width 229 height 21
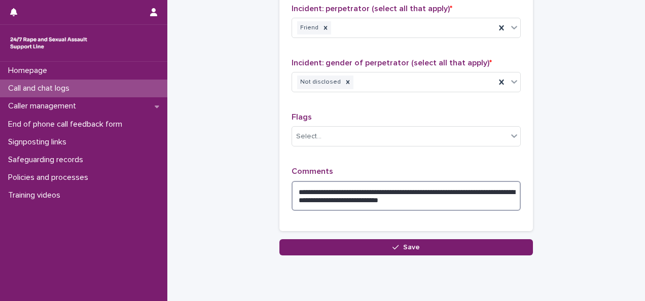
drag, startPoint x: 388, startPoint y: 191, endPoint x: 379, endPoint y: 198, distance: 11.6
click at [379, 198] on textarea "**********" at bounding box center [406, 196] width 229 height 30
click at [463, 195] on textarea "**********" at bounding box center [406, 196] width 229 height 30
click at [356, 196] on textarea "**********" at bounding box center [406, 196] width 229 height 30
click at [400, 194] on textarea "**********" at bounding box center [406, 196] width 229 height 30
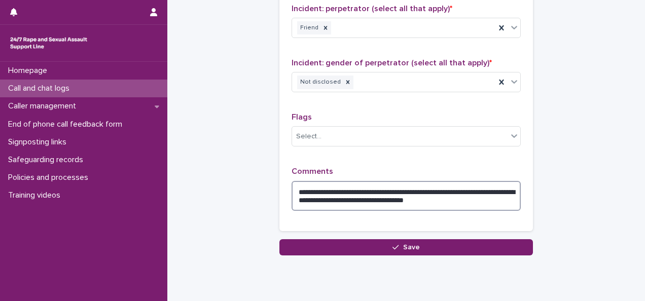
click at [395, 195] on textarea "**********" at bounding box center [406, 196] width 229 height 30
click at [382, 193] on textarea "**********" at bounding box center [406, 196] width 229 height 30
click at [475, 194] on textarea "**********" at bounding box center [406, 196] width 229 height 30
click at [323, 194] on textarea "**********" at bounding box center [406, 196] width 229 height 30
drag, startPoint x: 349, startPoint y: 195, endPoint x: 288, endPoint y: 196, distance: 61.4
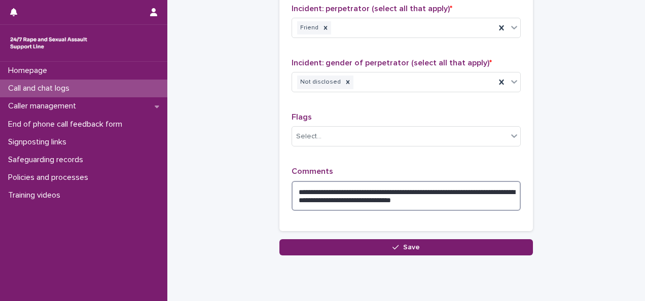
click at [292, 196] on textarea "**********" at bounding box center [406, 196] width 229 height 30
click at [345, 195] on textarea "**********" at bounding box center [406, 196] width 229 height 30
click at [307, 194] on textarea "**********" at bounding box center [406, 196] width 229 height 30
drag, startPoint x: 430, startPoint y: 194, endPoint x: 391, endPoint y: 197, distance: 39.7
click at [391, 197] on textarea "**********" at bounding box center [406, 196] width 229 height 30
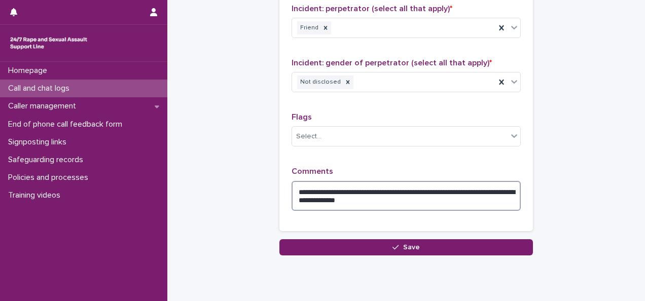
drag, startPoint x: 482, startPoint y: 191, endPoint x: 500, endPoint y: 185, distance: 18.9
click at [500, 185] on textarea "**********" at bounding box center [406, 196] width 229 height 30
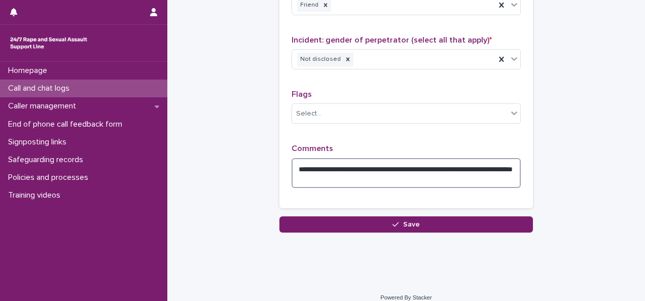
scroll to position [876, 0]
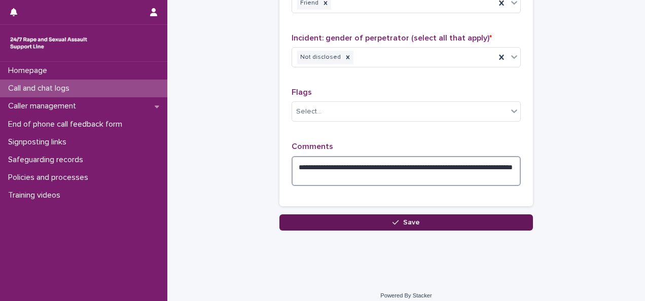
type textarea "**********"
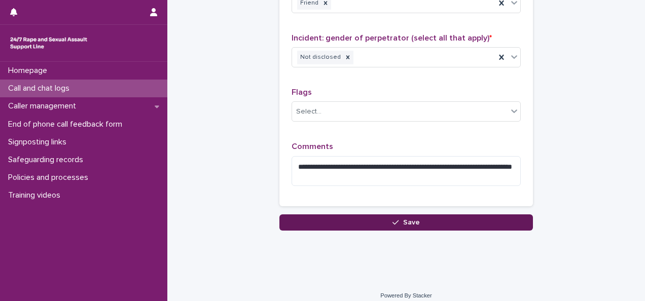
click at [406, 219] on span "Save" at bounding box center [411, 222] width 17 height 7
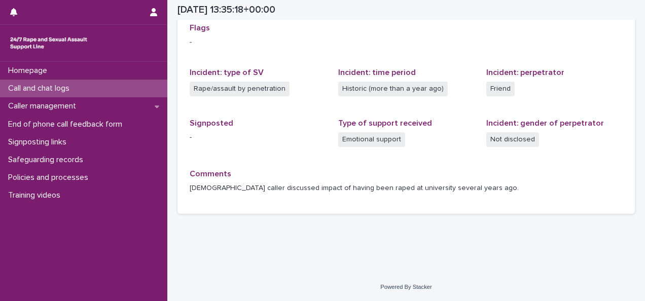
scroll to position [237, 0]
click at [46, 87] on p "Call and chat logs" at bounding box center [41, 89] width 74 height 10
